Goal: Find specific page/section: Find specific page/section

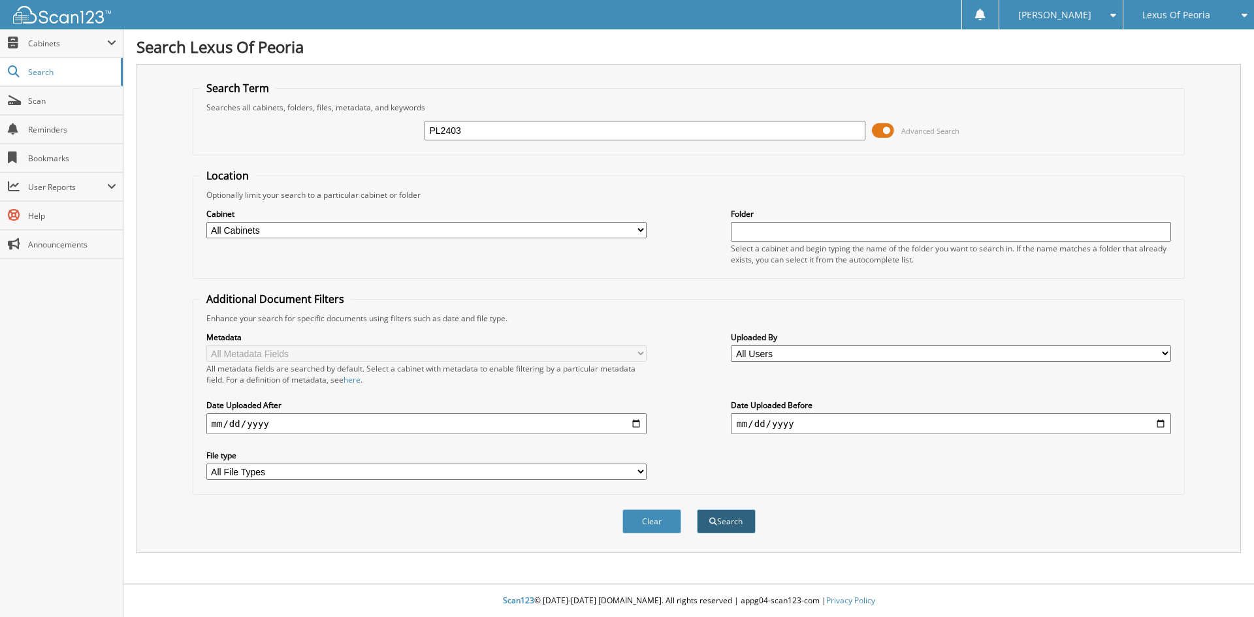
type input "PL2403"
click at [723, 521] on button "Search" at bounding box center [726, 521] width 59 height 24
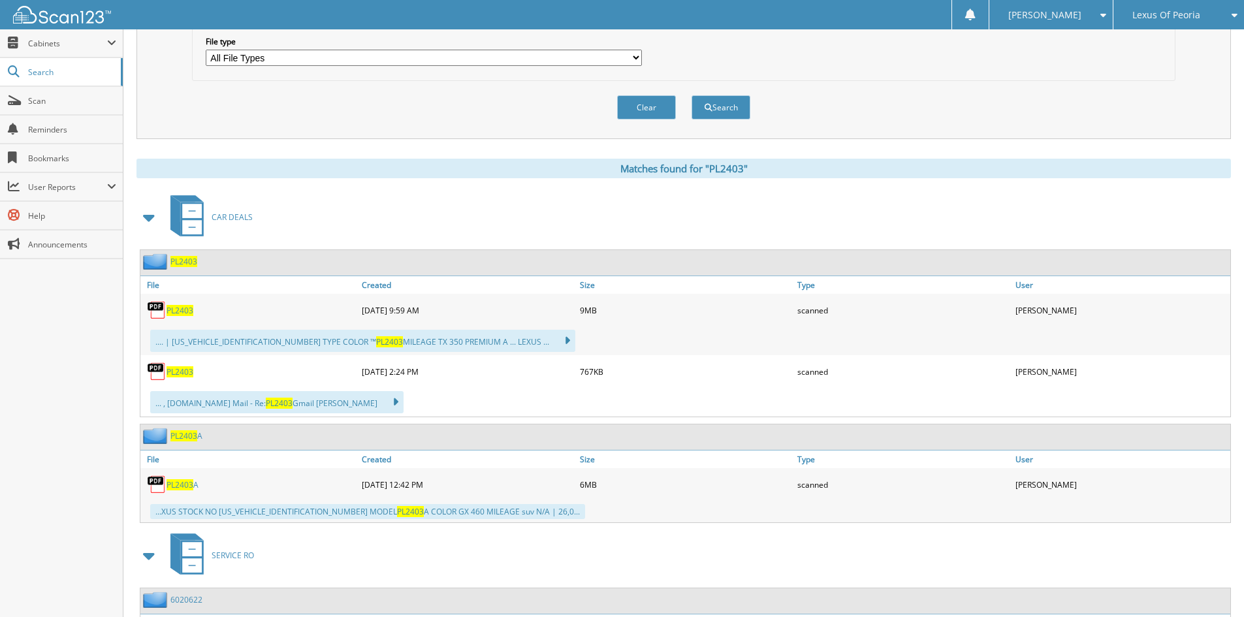
scroll to position [457, 0]
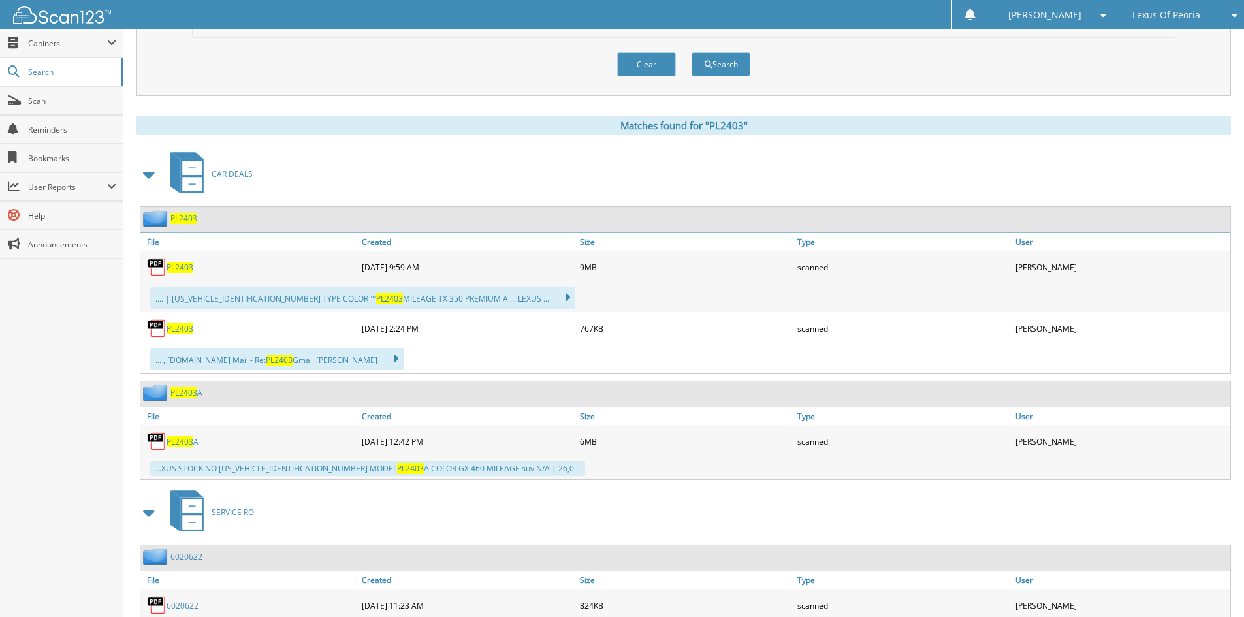
click at [178, 441] on span "PL2403" at bounding box center [180, 441] width 27 height 11
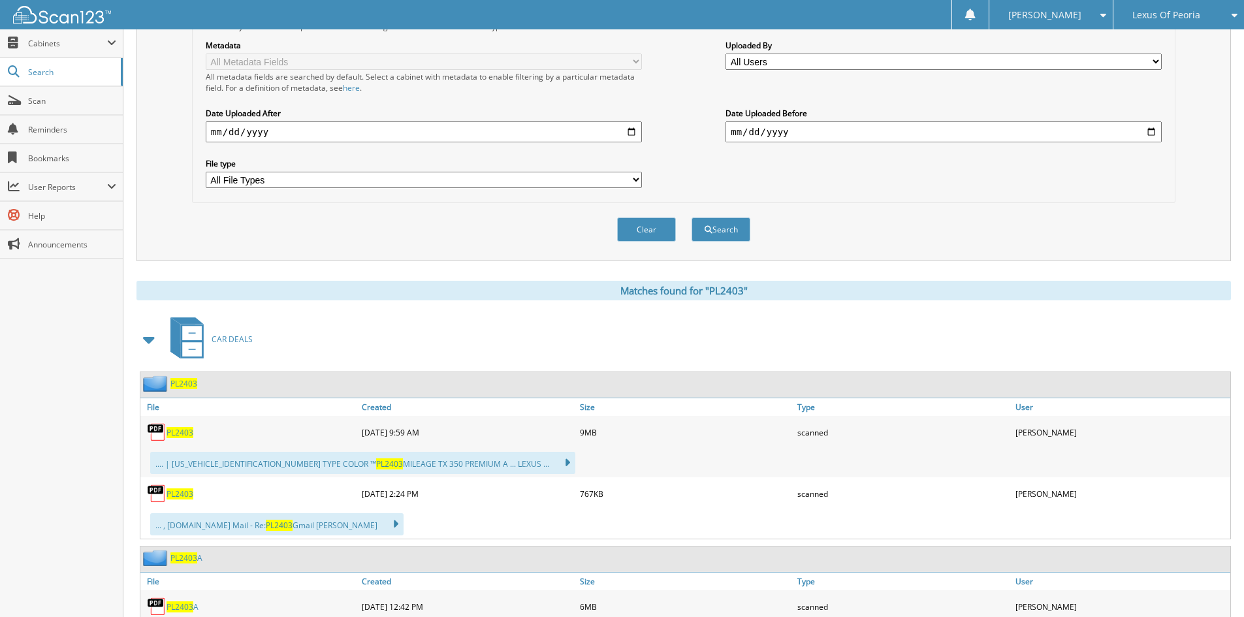
scroll to position [303, 0]
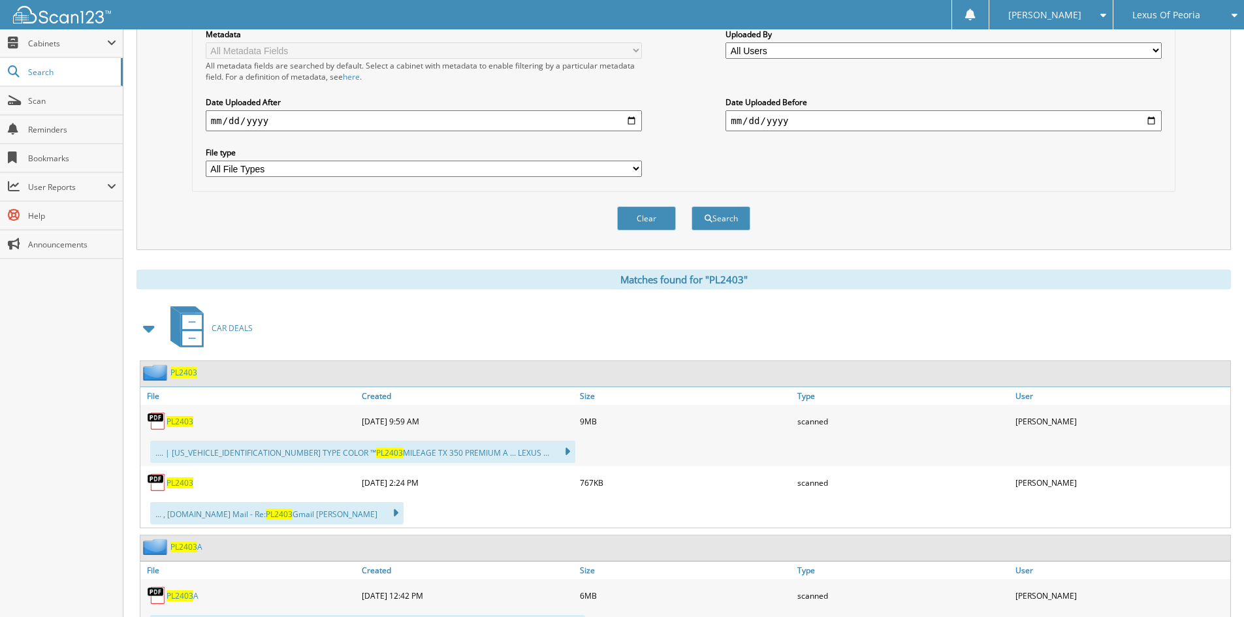
click at [189, 425] on span "PL2403" at bounding box center [180, 421] width 27 height 11
click at [182, 422] on span "PL2403" at bounding box center [180, 421] width 27 height 11
click at [167, 419] on span "PL2403" at bounding box center [180, 421] width 27 height 11
click at [187, 483] on span "PL2403" at bounding box center [180, 482] width 27 height 11
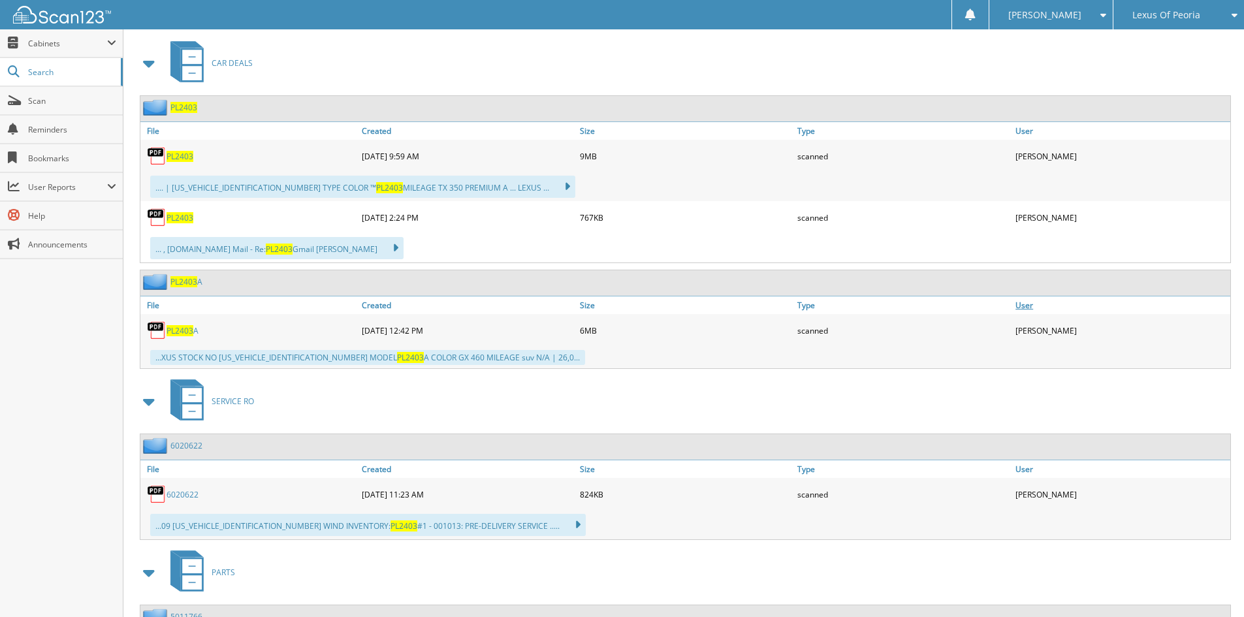
scroll to position [695, 0]
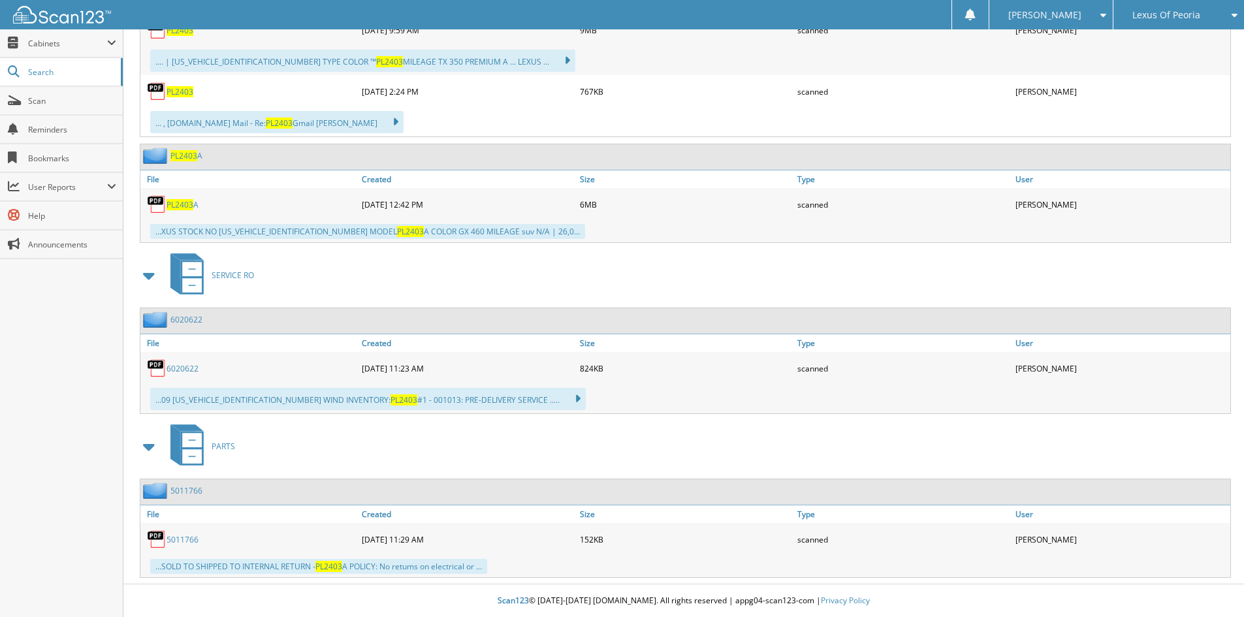
click at [189, 205] on span "PL2403" at bounding box center [180, 204] width 27 height 11
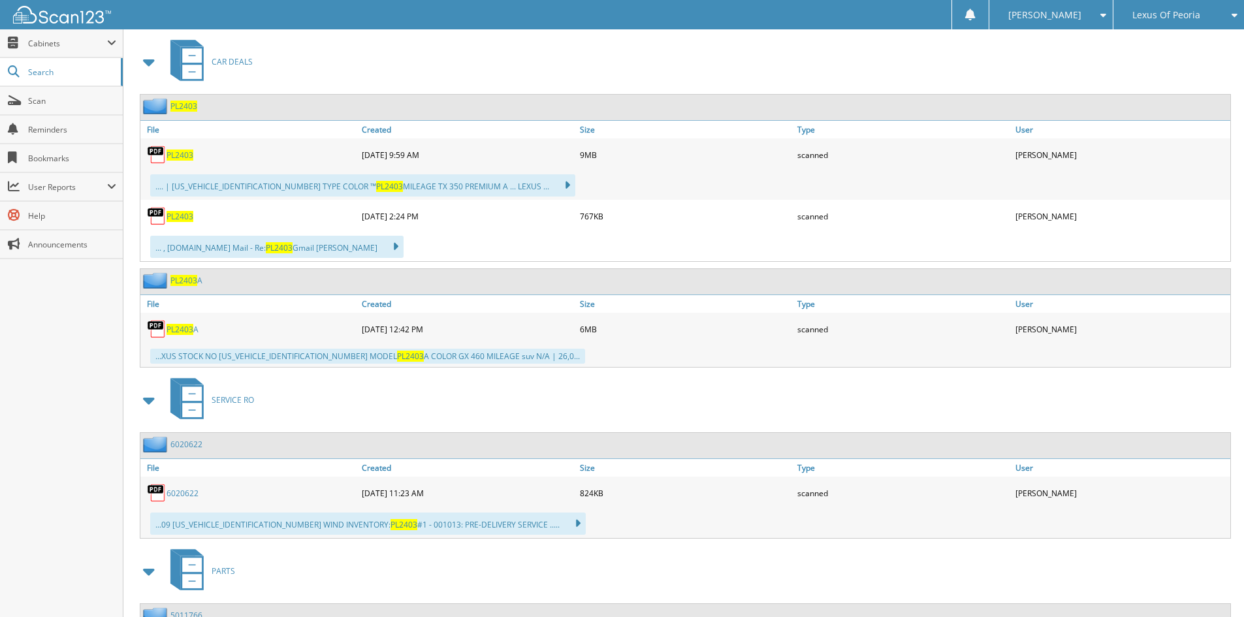
scroll to position [564, 0]
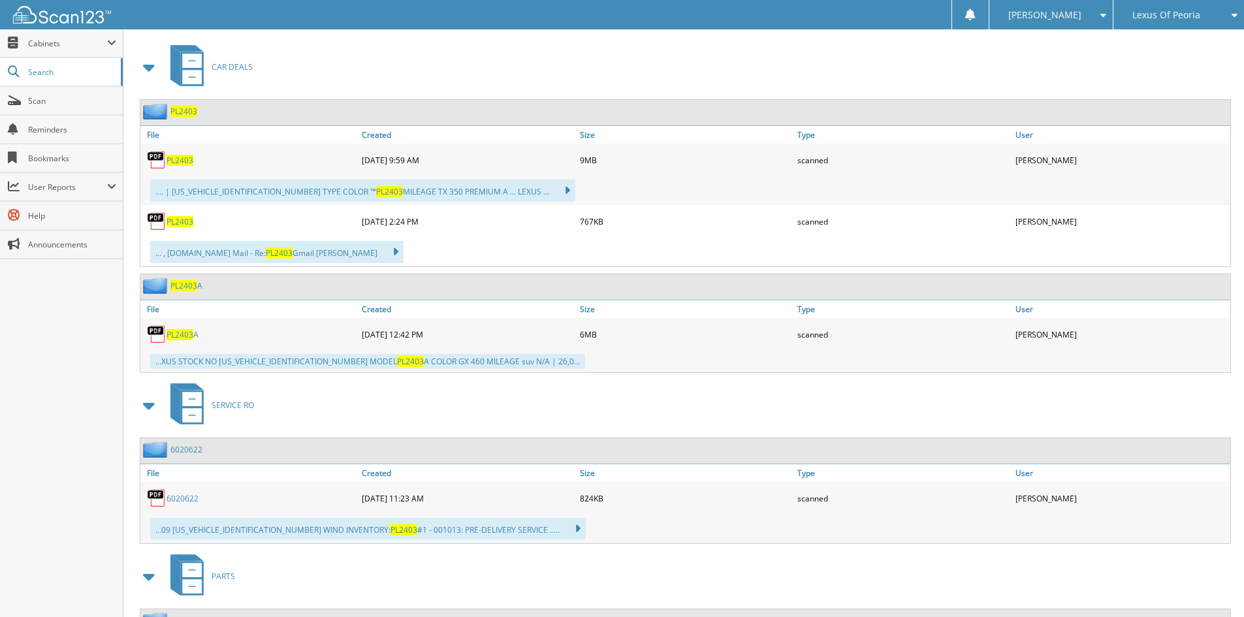
click at [179, 219] on span "PL2403" at bounding box center [180, 221] width 27 height 11
click at [76, 98] on span "Scan" at bounding box center [72, 100] width 88 height 11
